Goal: Task Accomplishment & Management: Complete application form

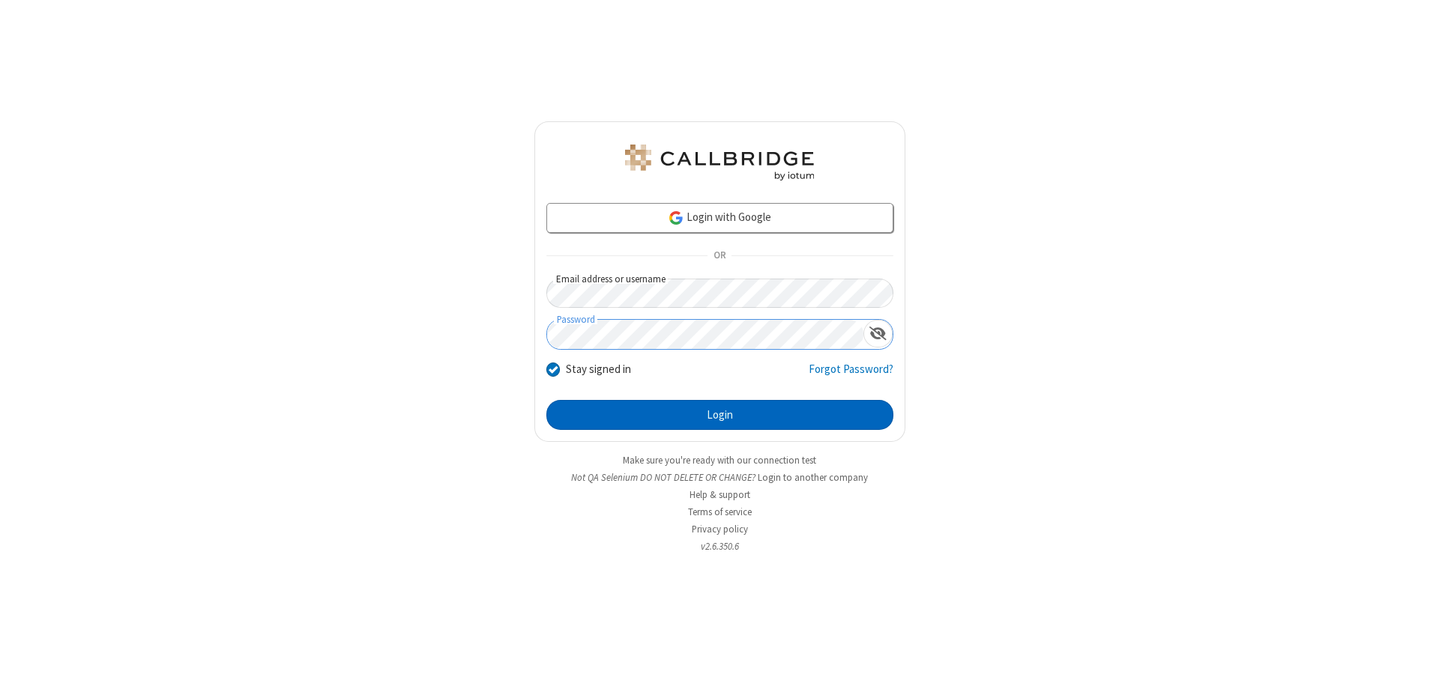
click at [719, 415] on button "Login" at bounding box center [719, 415] width 347 height 30
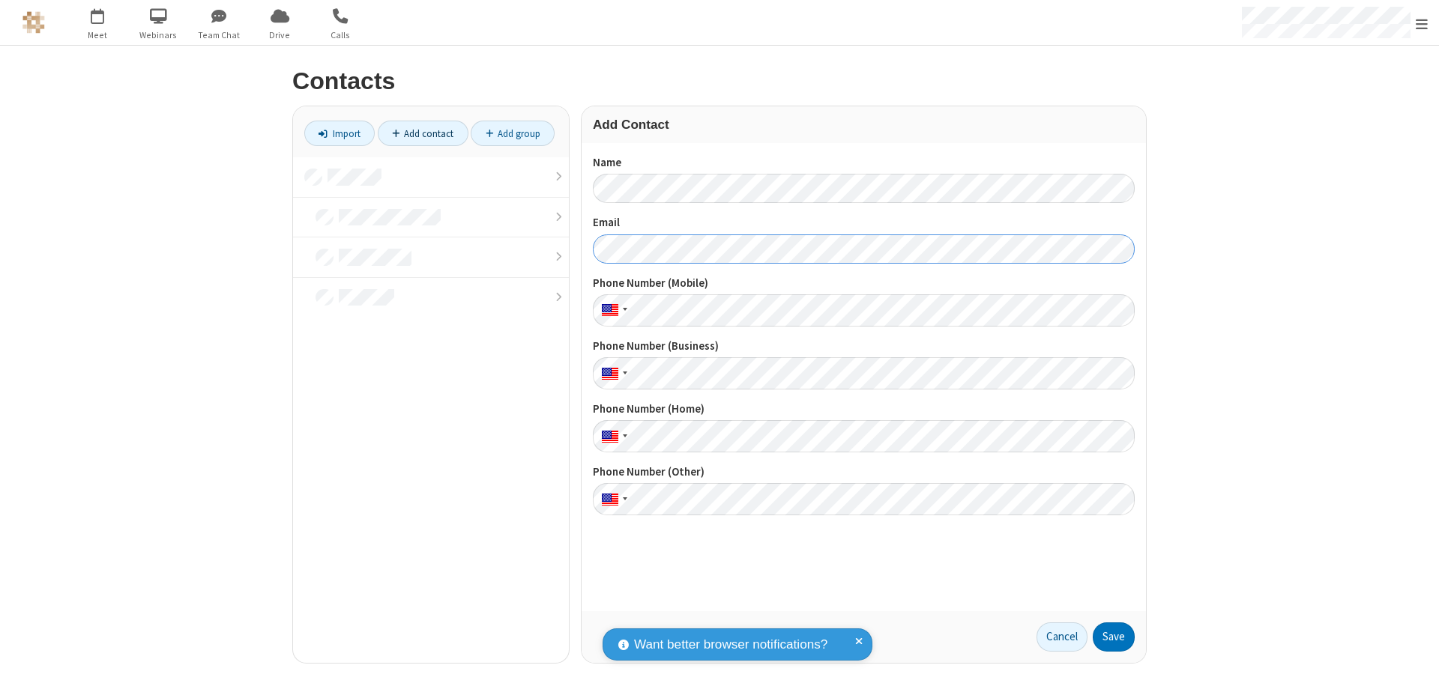
click at [1114, 637] on button "Save" at bounding box center [1114, 638] width 42 height 30
